Goal: Contribute content

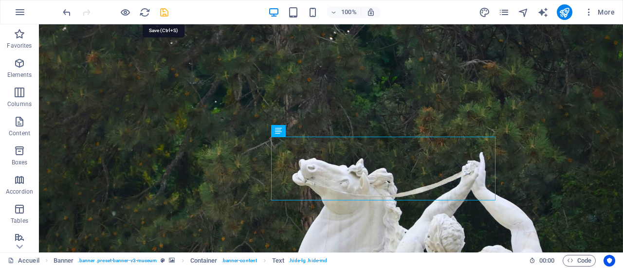
click at [163, 11] on icon "save" at bounding box center [164, 12] width 11 height 11
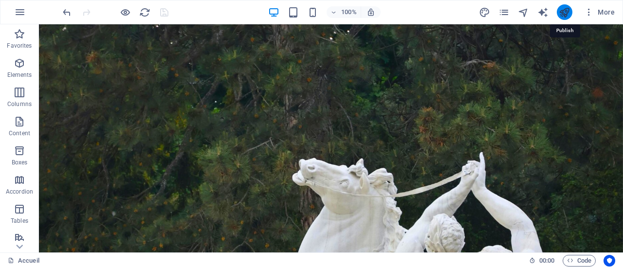
click at [569, 11] on icon "publish" at bounding box center [564, 12] width 11 height 11
